Goal: Find specific page/section: Find specific page/section

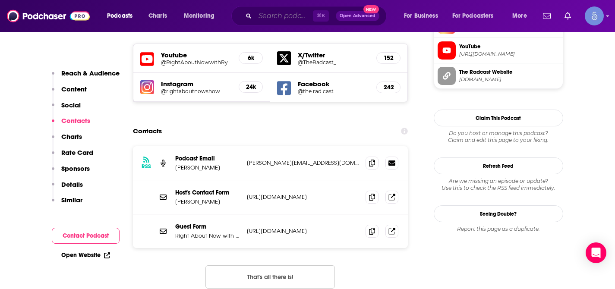
click at [286, 17] on input "Search podcasts, credits, & more..." at bounding box center [284, 16] width 58 height 14
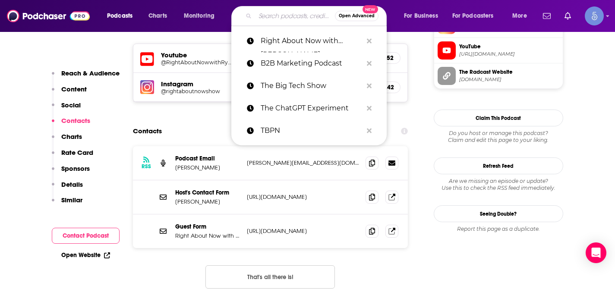
paste input "BackTable ENT Podcast"
type input "BackTable ENT Podcast"
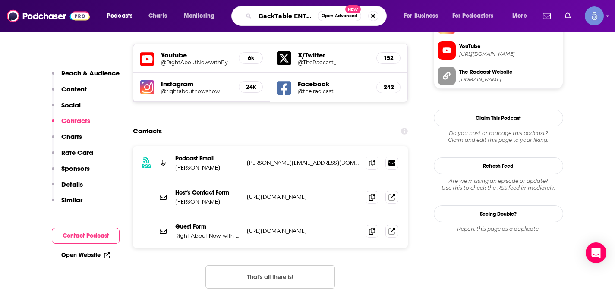
scroll to position [0, 20]
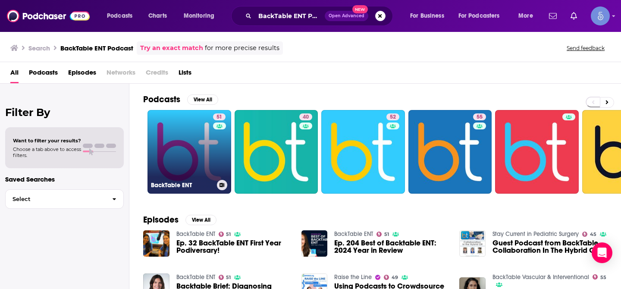
click at [193, 148] on link "51 BackTable ENT" at bounding box center [190, 152] width 84 height 84
